Goal: Complete application form

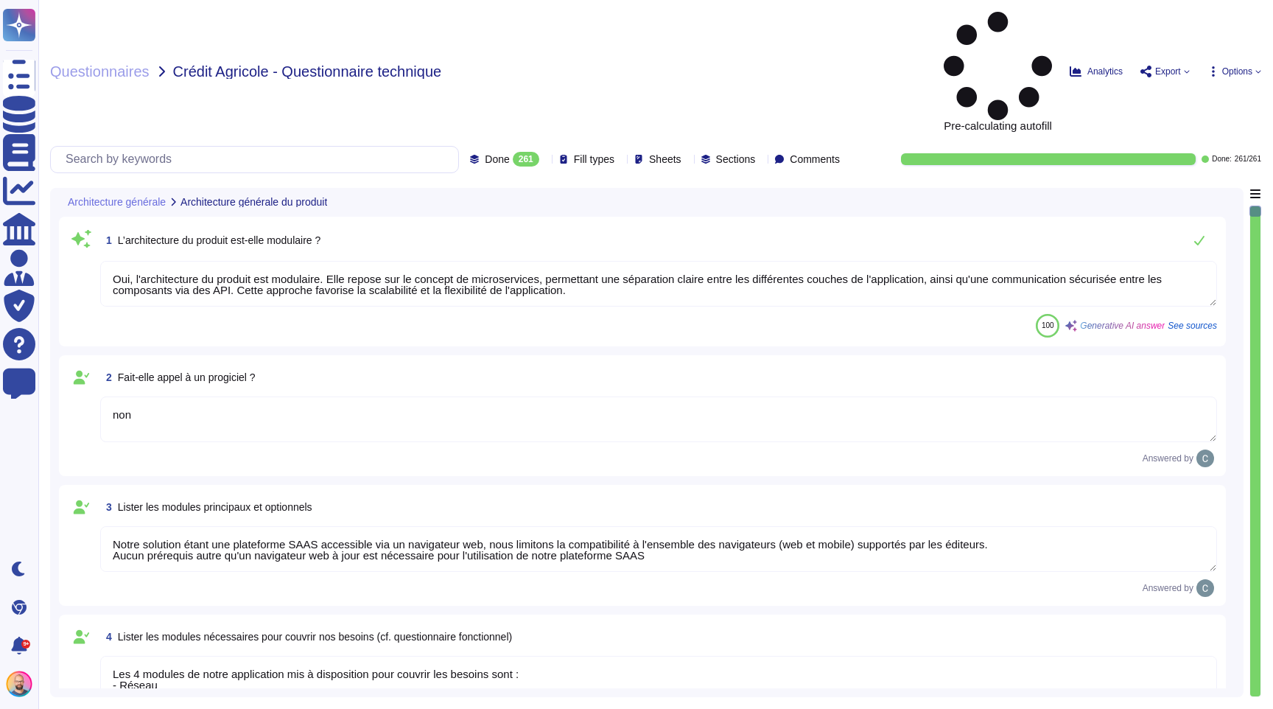
type textarea "Oui, l'architecture du produit est modulaire. Elle repose sur le concept de mic…"
type textarea "non"
type textarea "Notre solution étant une plateforme SAAS accessible via un navigateur web, nous…"
type textarea "Les 4 modules de notre application mis à disposition pour couvrir les besoins s…"
type textarea "Les modules sont de base disponible sans configuration spécifique. La base de d…"
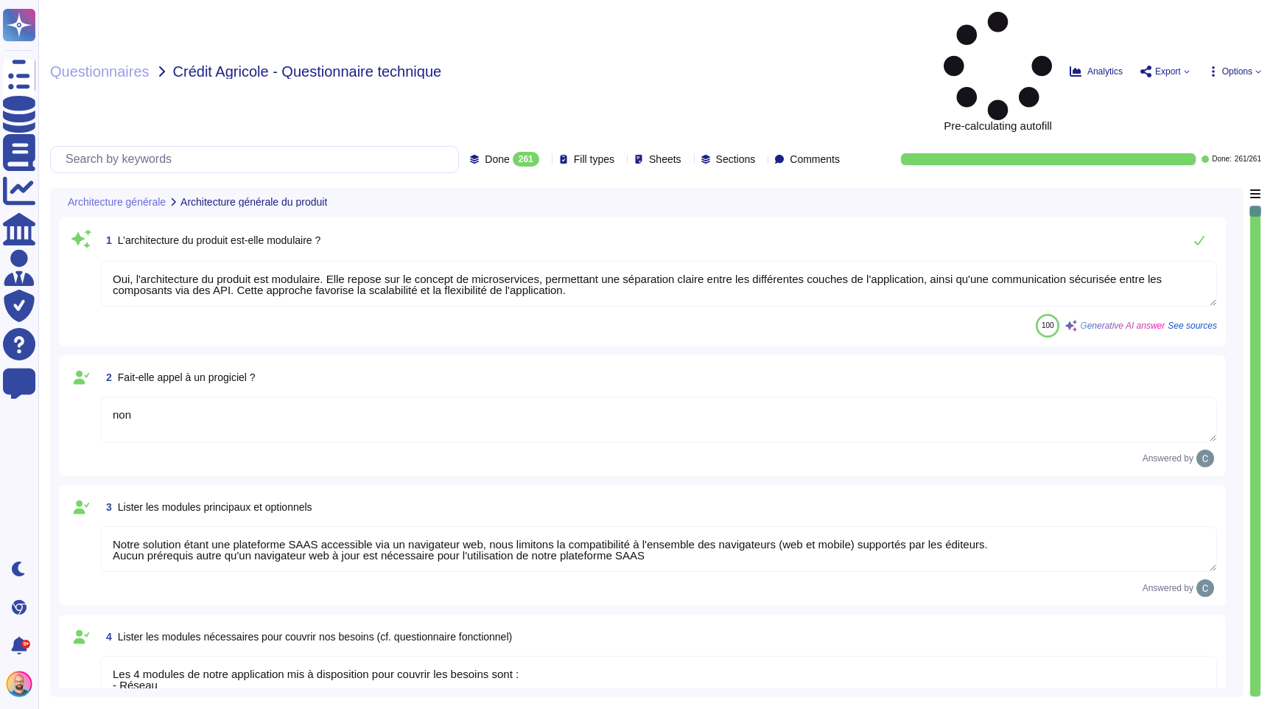
type textarea "Oui, la solution AssessFirst fait appel à des modules open source. Parmi eux, o…"
type textarea "Oui. Les données applicatives sont centralisées dans un référentiel de données …"
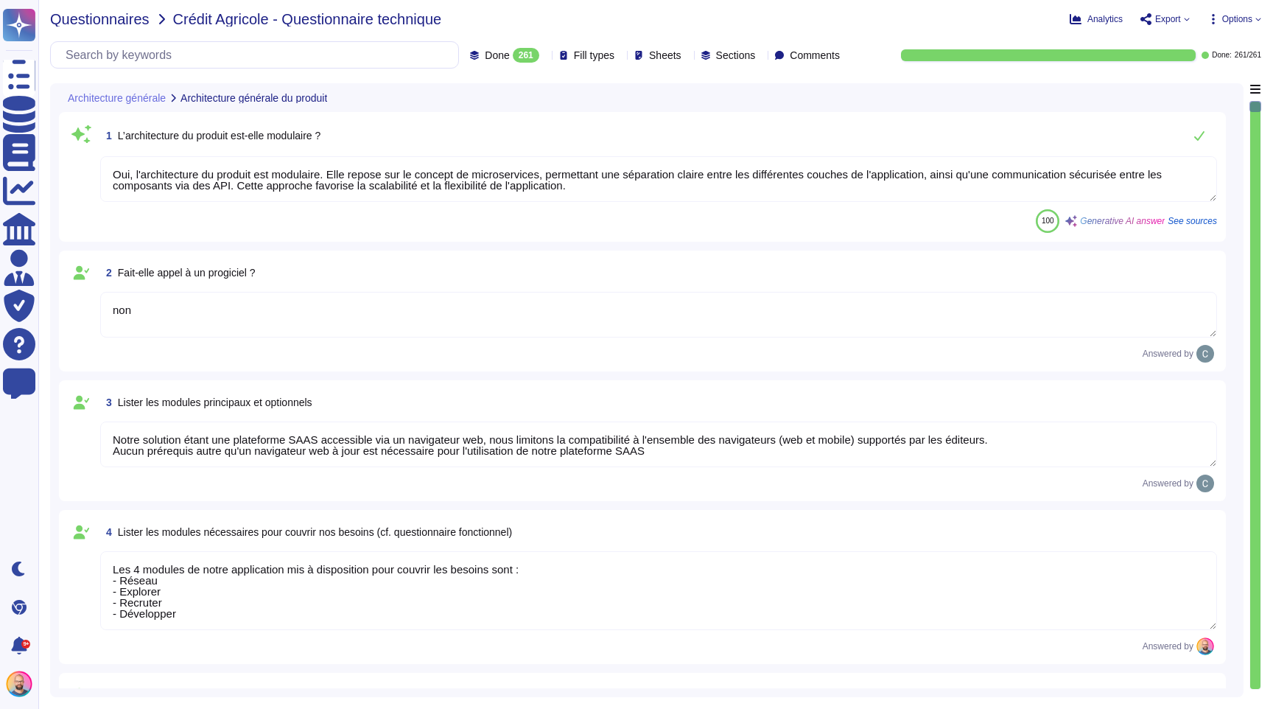
click at [120, 19] on span "Questionnaires" at bounding box center [99, 19] width 99 height 15
